Goal: Communication & Community: Answer question/provide support

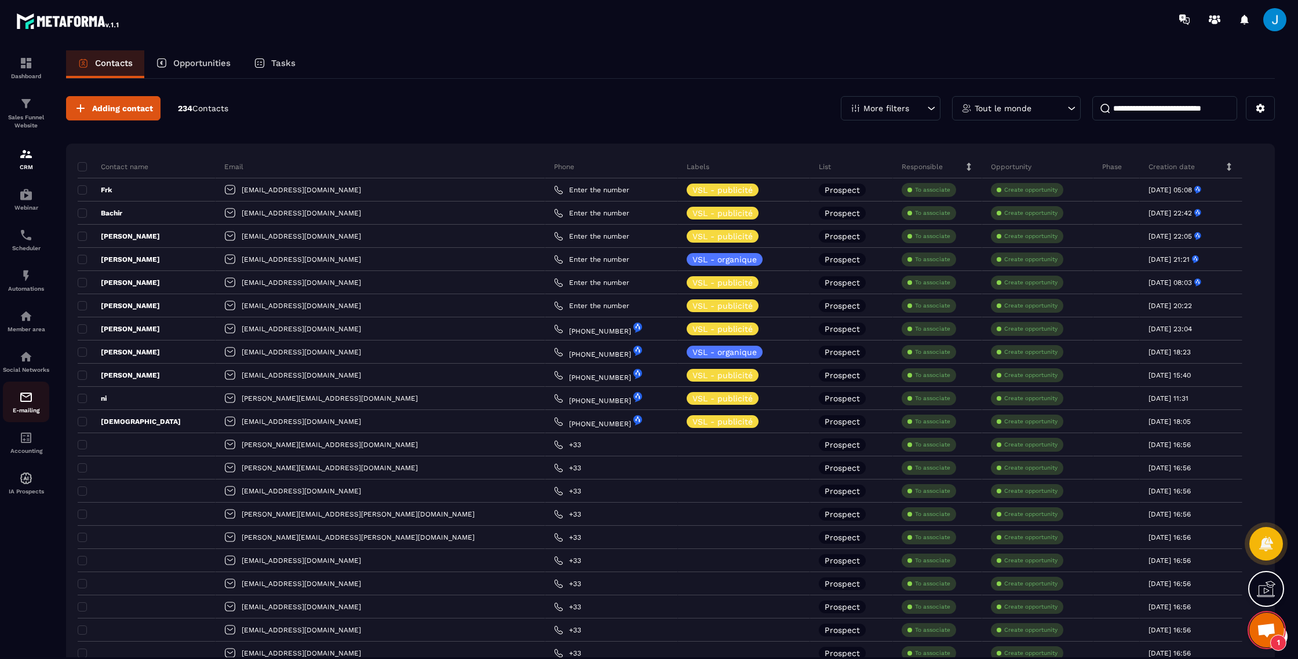
click at [22, 404] on img at bounding box center [26, 397] width 14 height 14
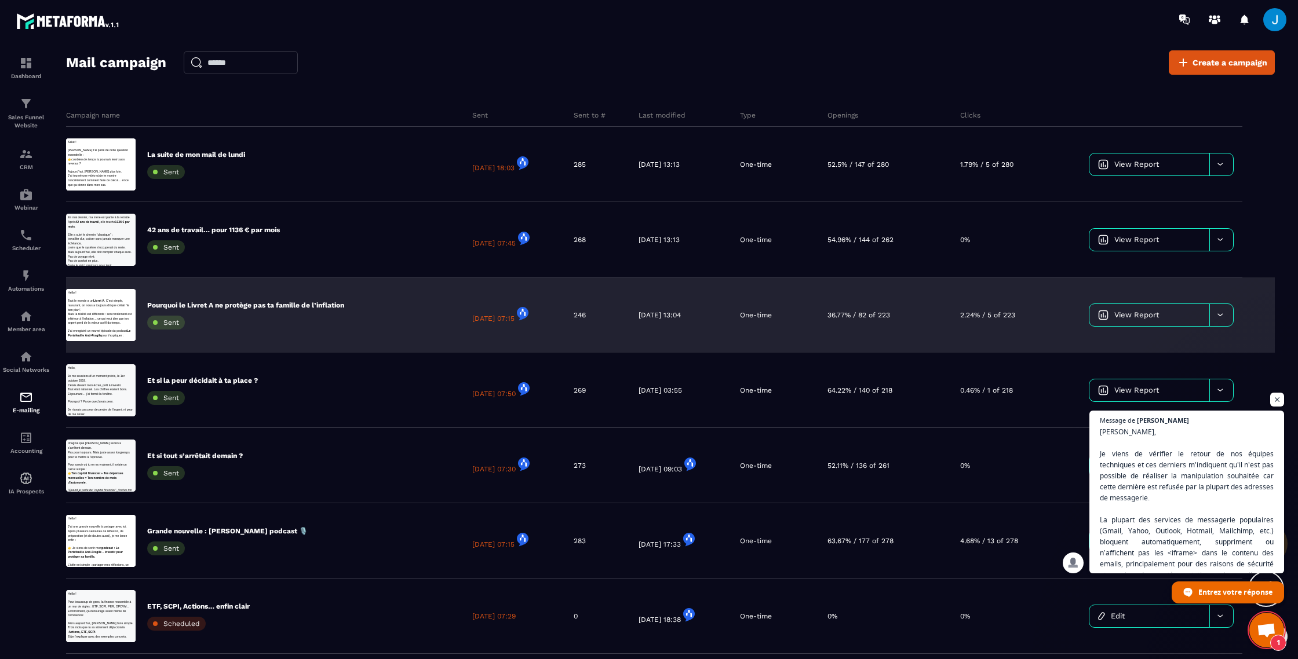
click at [984, 329] on div "2.24% / 5 of 223" at bounding box center [1012, 314] width 122 height 75
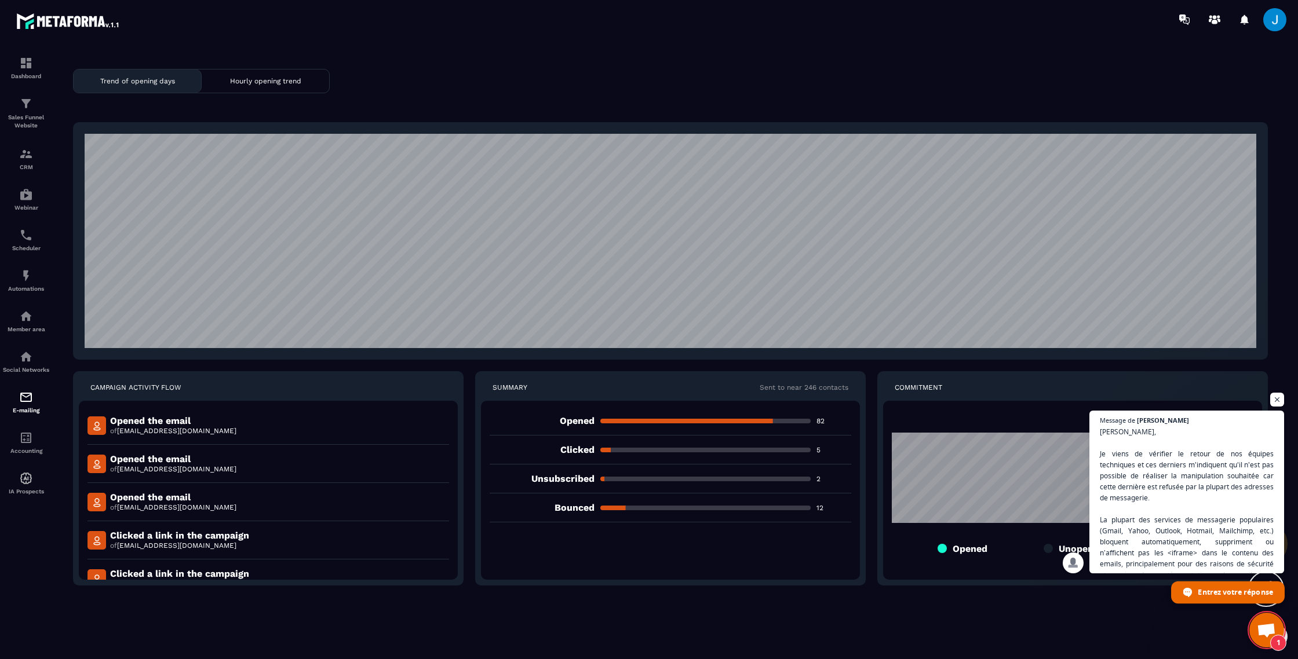
click at [1197, 596] on span "Entrez votre réponse" at bounding box center [1234, 592] width 75 height 20
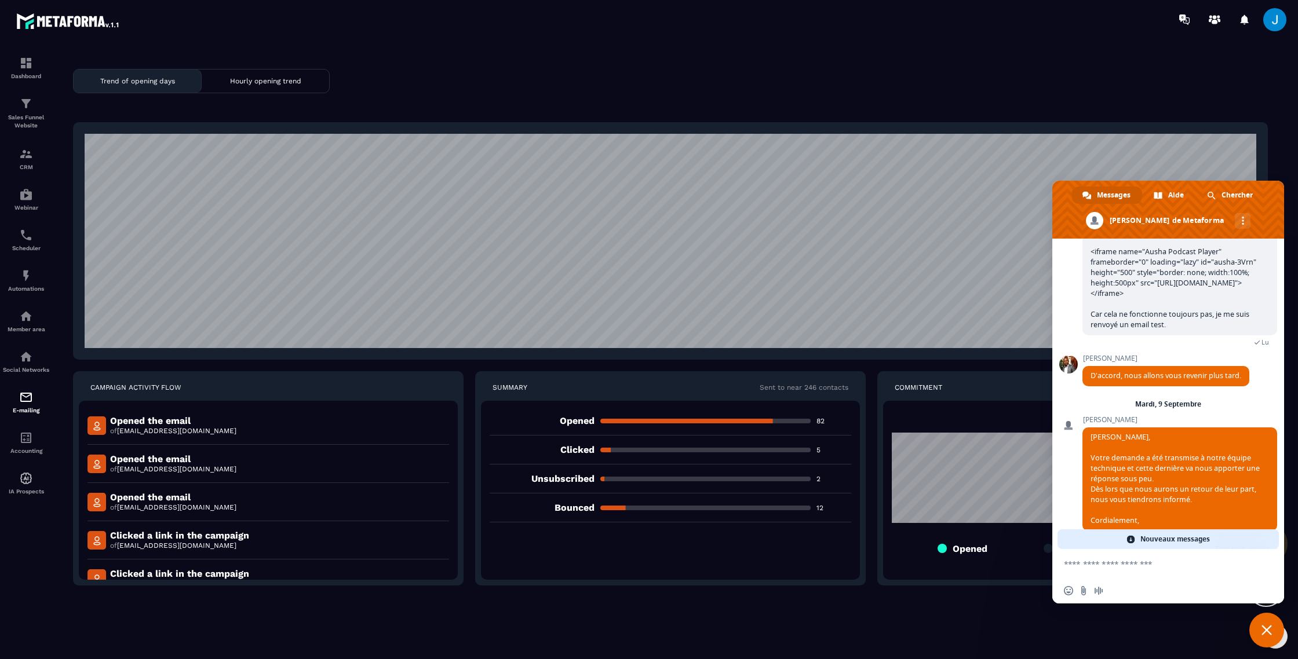
scroll to position [1277, 0]
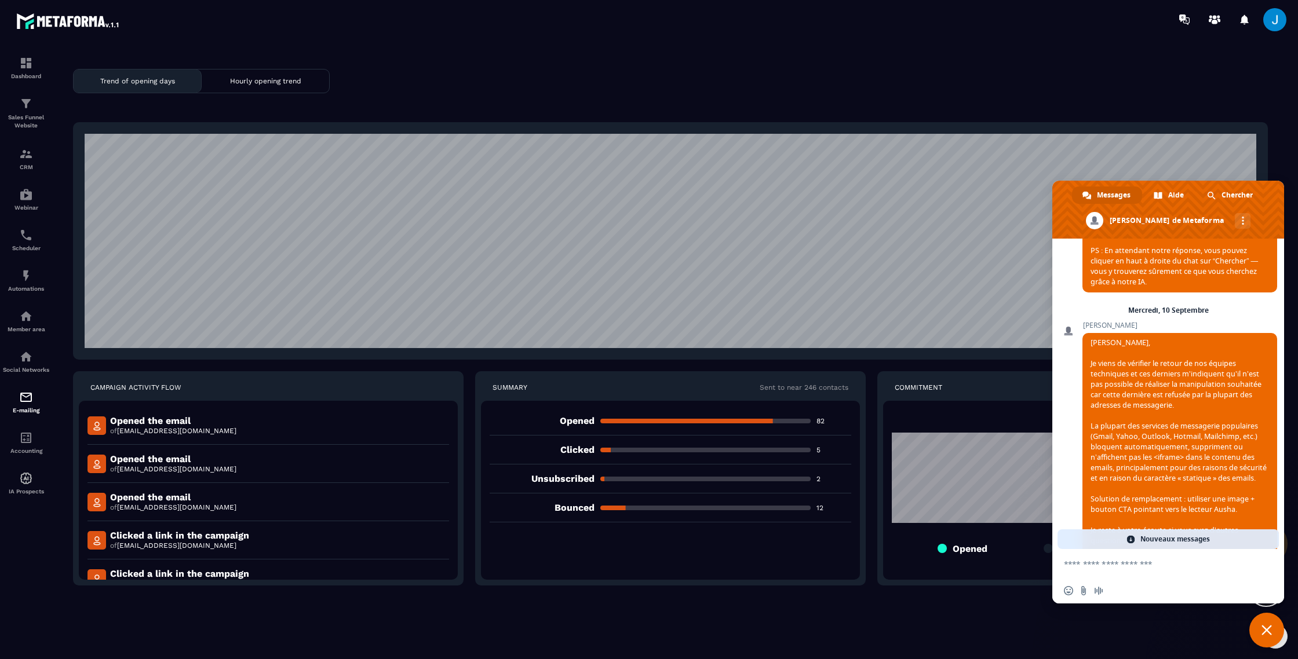
click at [1130, 565] on textarea "Entrez votre message..." at bounding box center [1155, 564] width 183 height 10
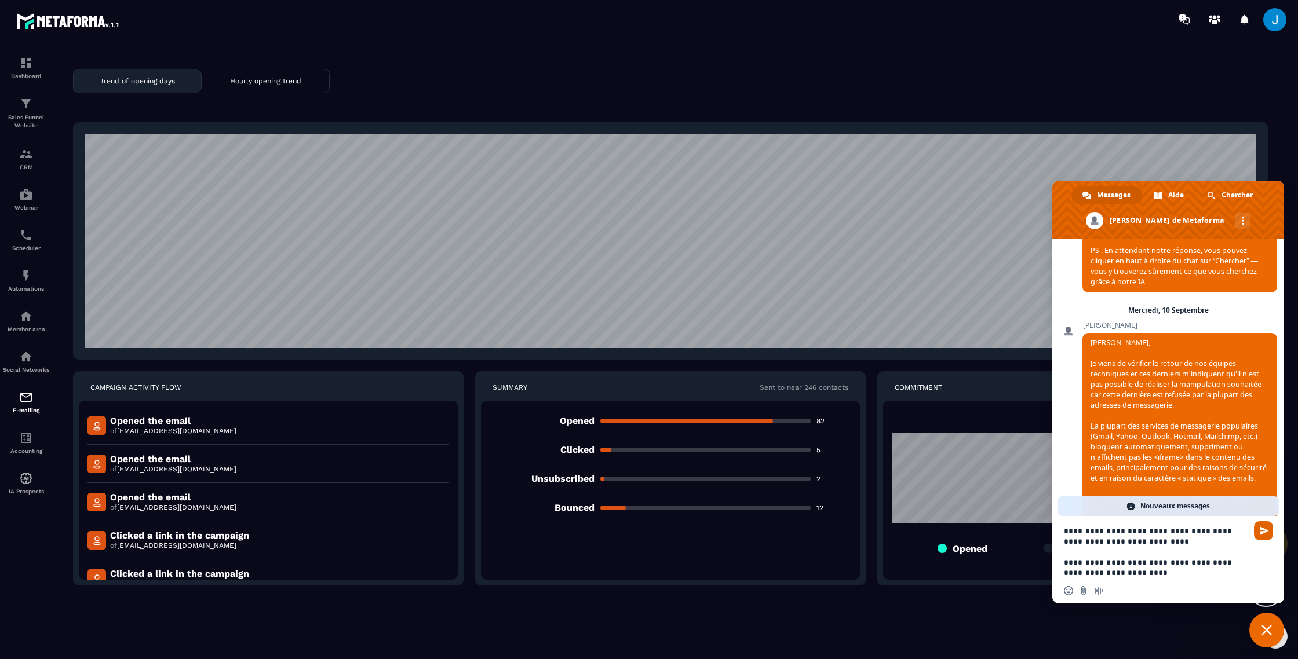
type textarea "**********"
click at [1258, 532] on span "Envoyer" at bounding box center [1263, 530] width 19 height 19
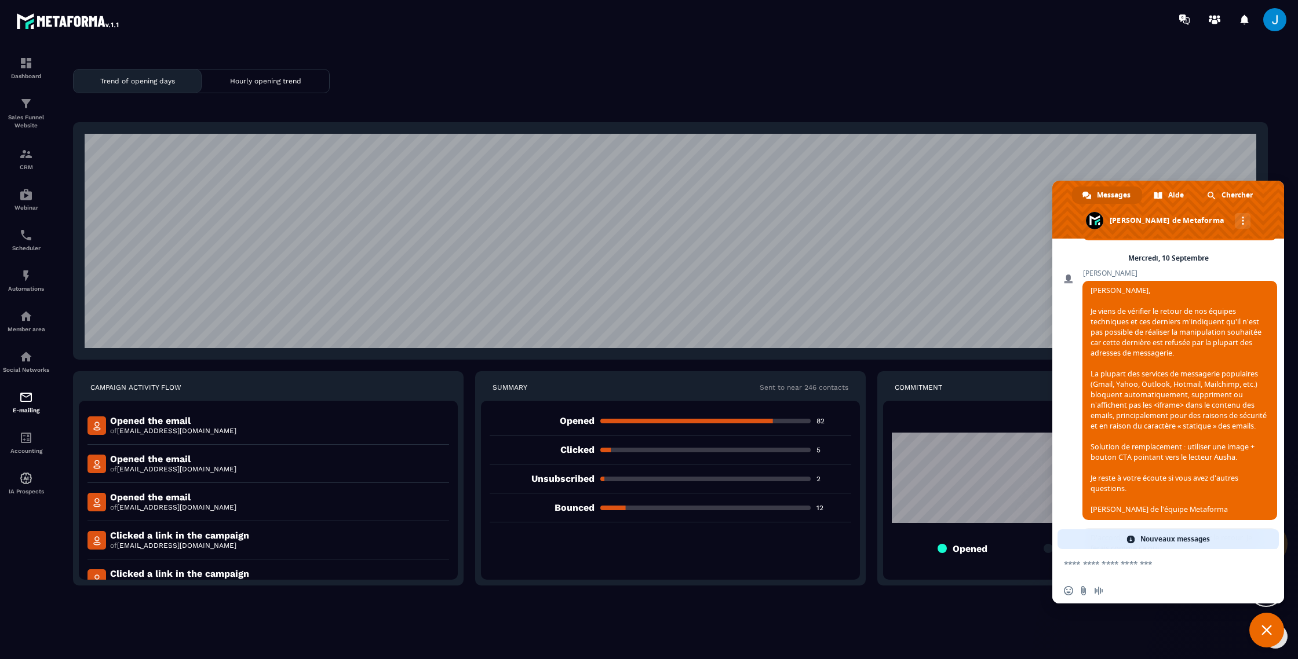
scroll to position [1362, 0]
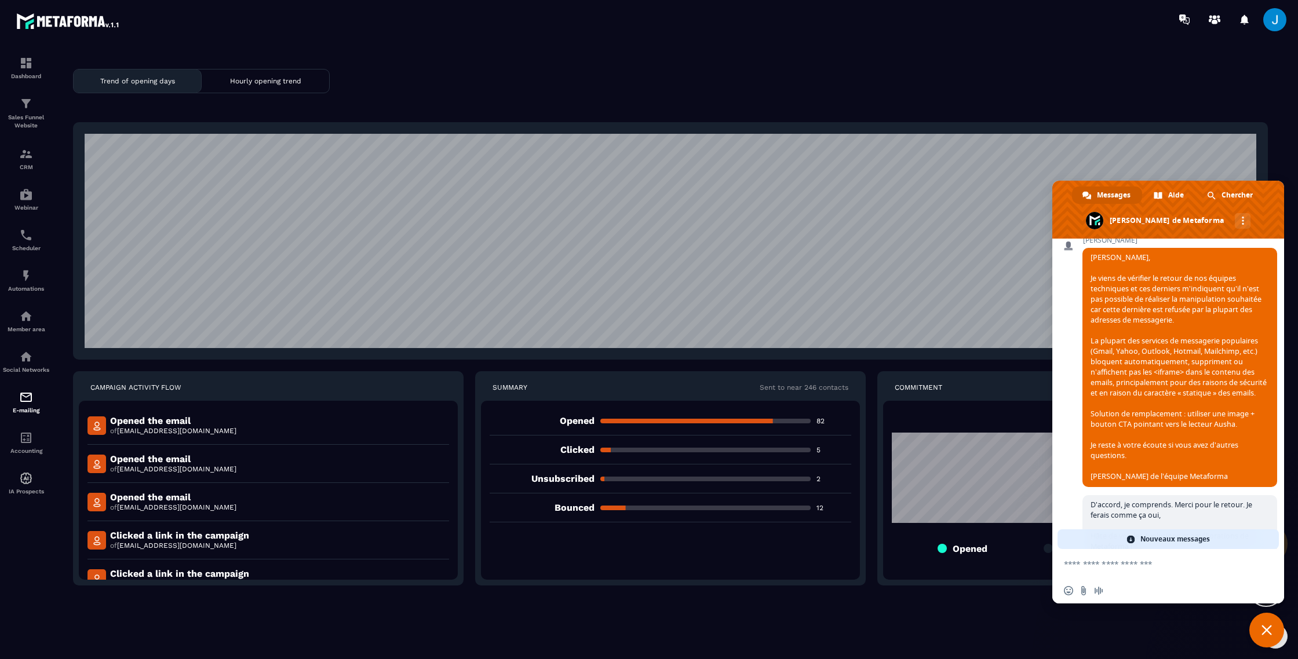
click at [1262, 623] on span "Fermer le chat" at bounding box center [1266, 630] width 35 height 35
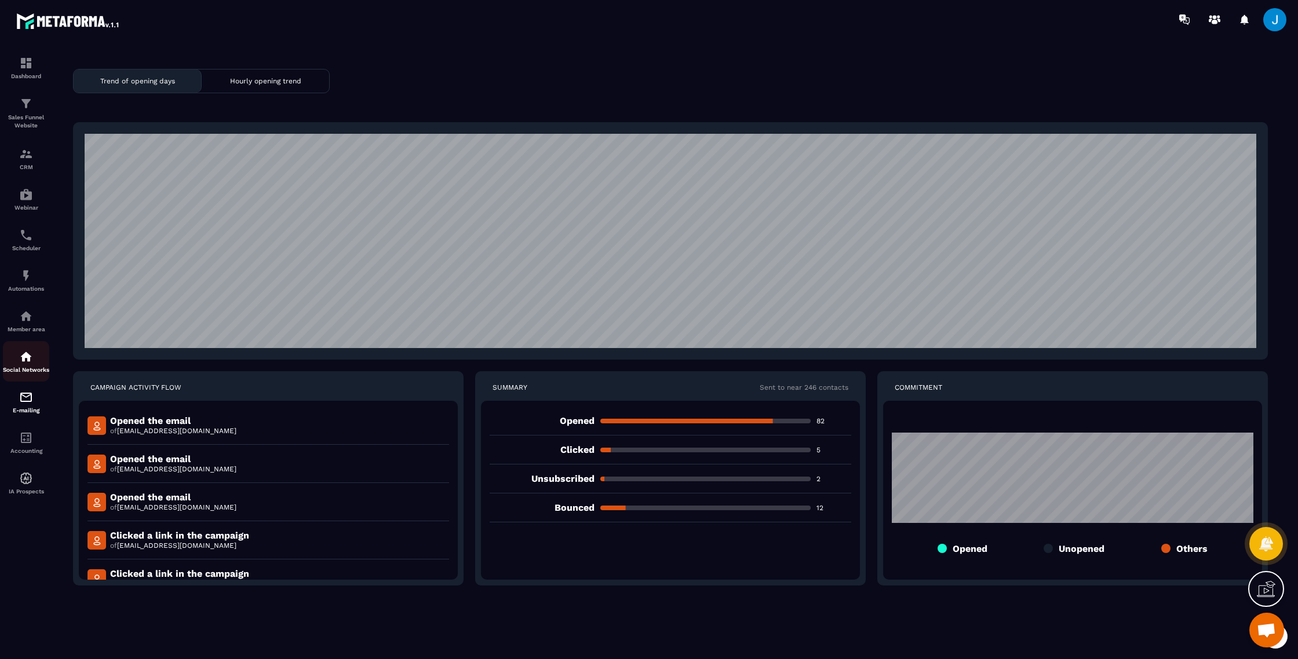
click at [19, 371] on p "Social Networks" at bounding box center [26, 370] width 46 height 6
